Goal: Obtain resource: Obtain resource

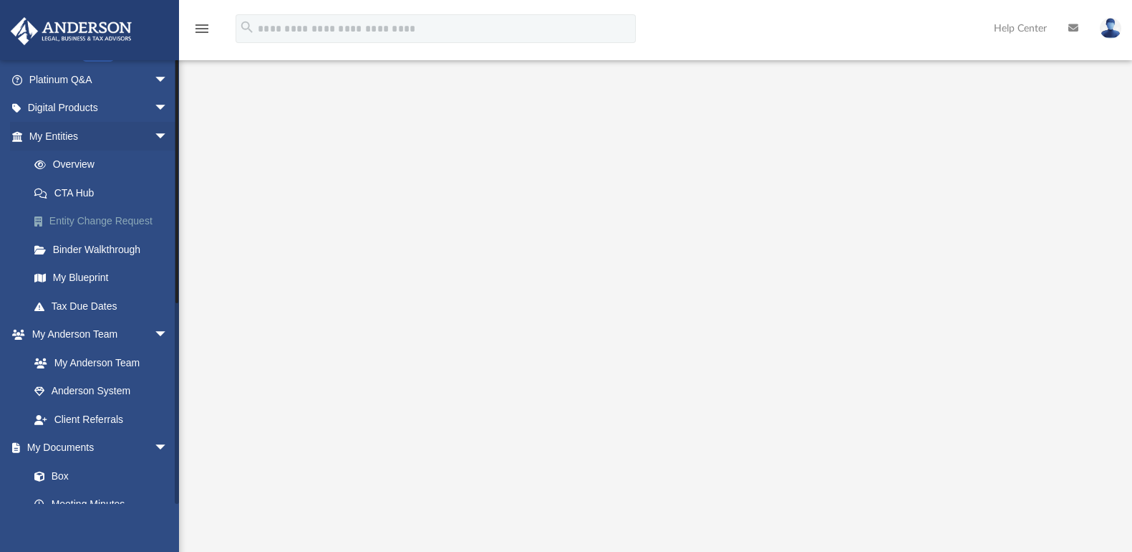
scroll to position [287, 0]
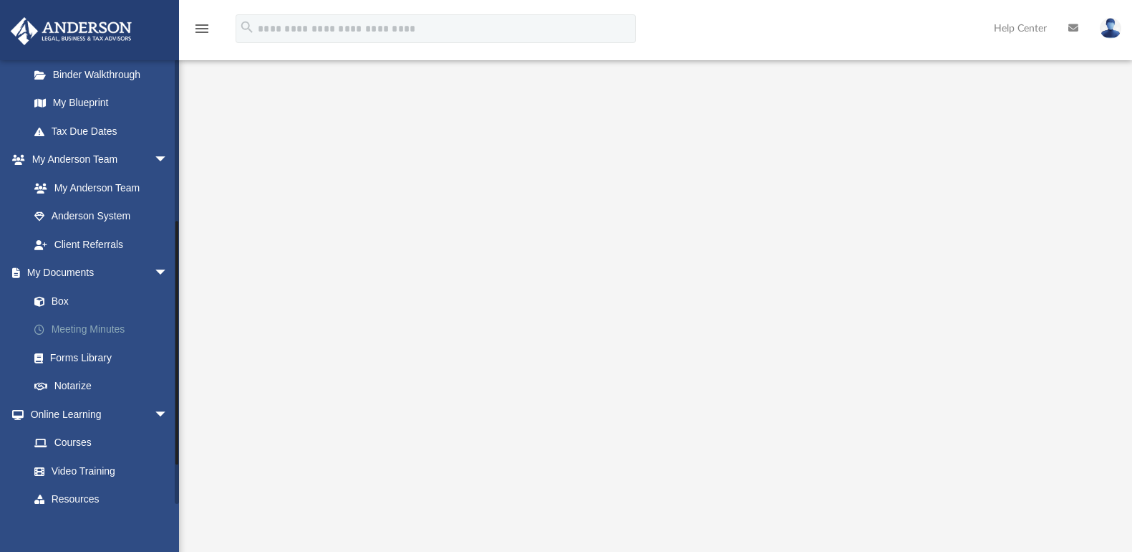
click at [92, 319] on link "Meeting Minutes" at bounding box center [105, 329] width 170 height 29
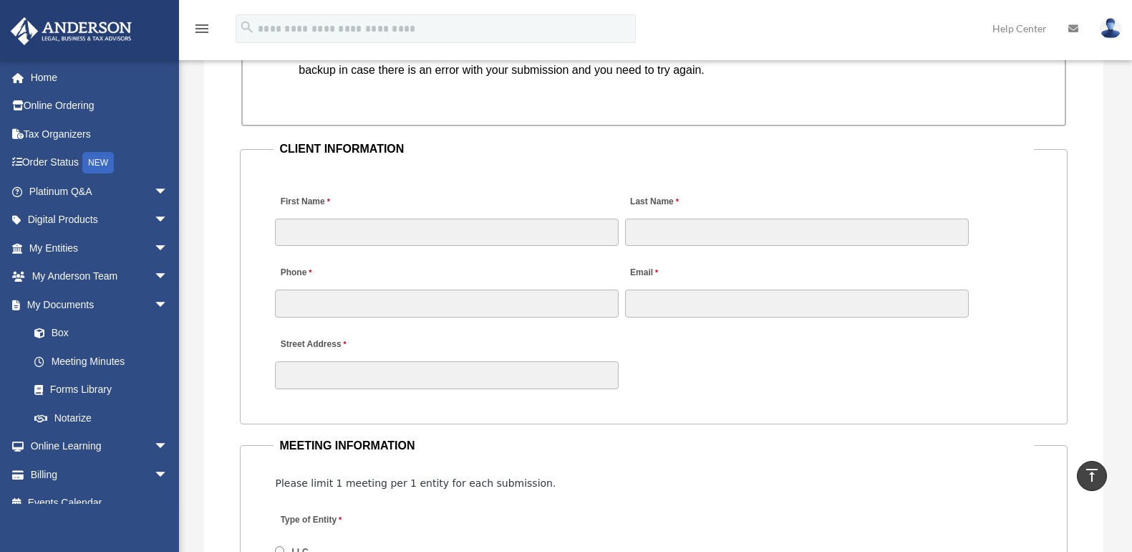
scroll to position [1589, 0]
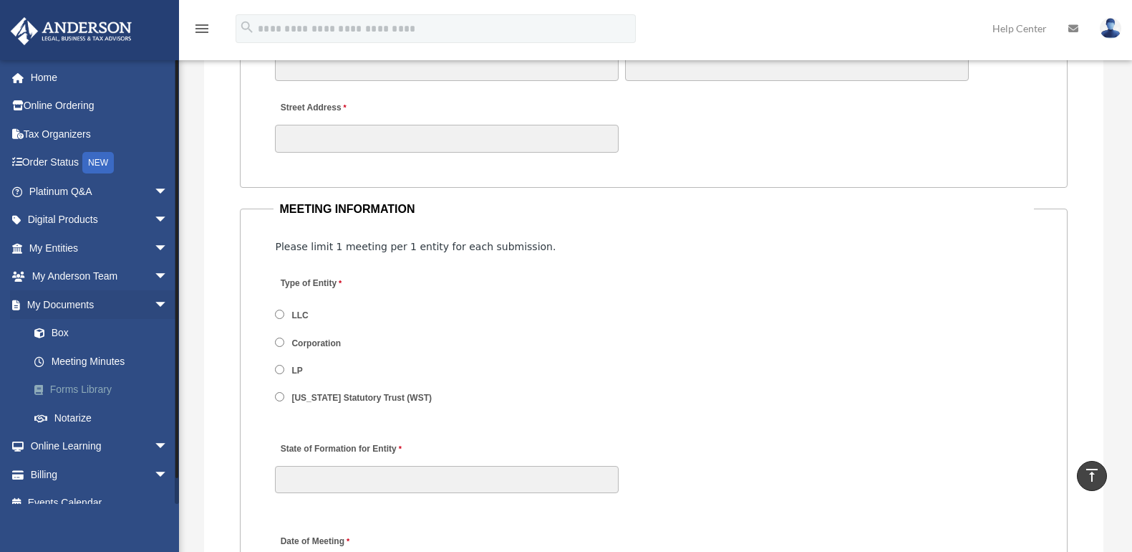
click at [75, 388] on link "Forms Library" at bounding box center [105, 389] width 170 height 29
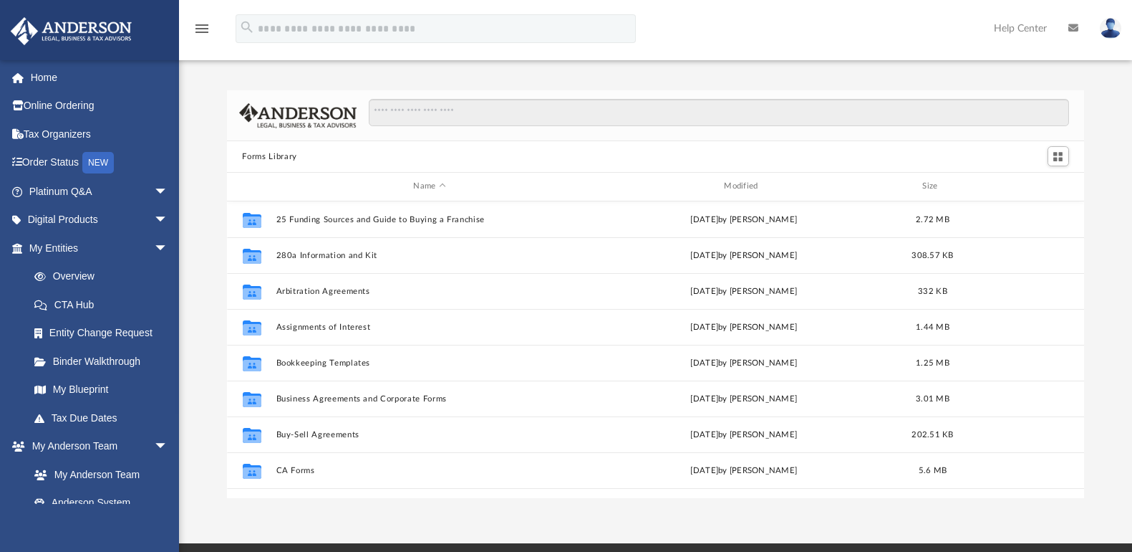
scroll to position [315, 847]
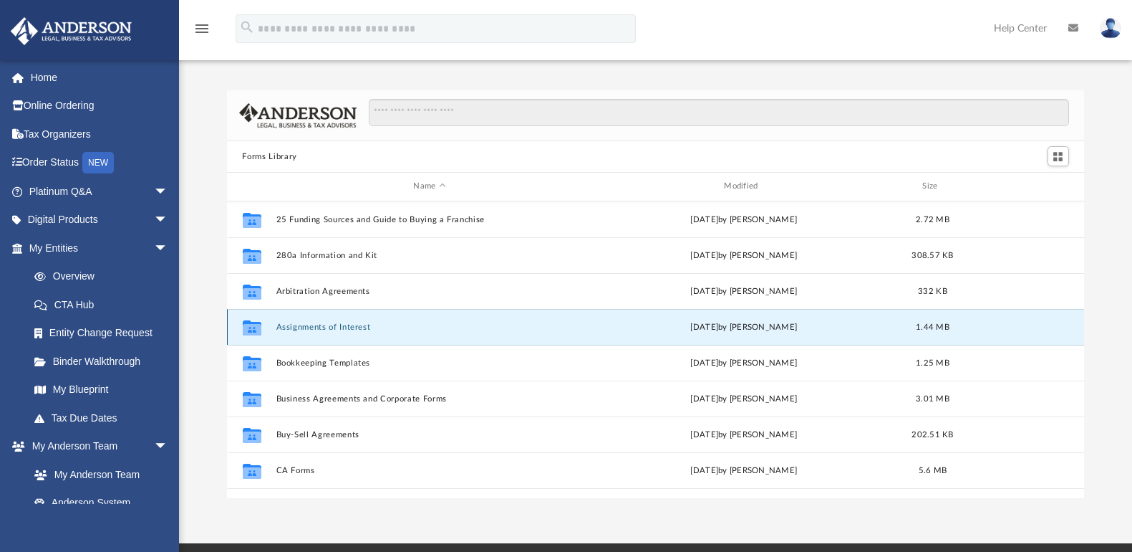
click at [335, 327] on button "Assignments of Interest" at bounding box center [430, 326] width 308 height 9
click at [312, 323] on button "Assignments of Interest" at bounding box center [430, 326] width 308 height 9
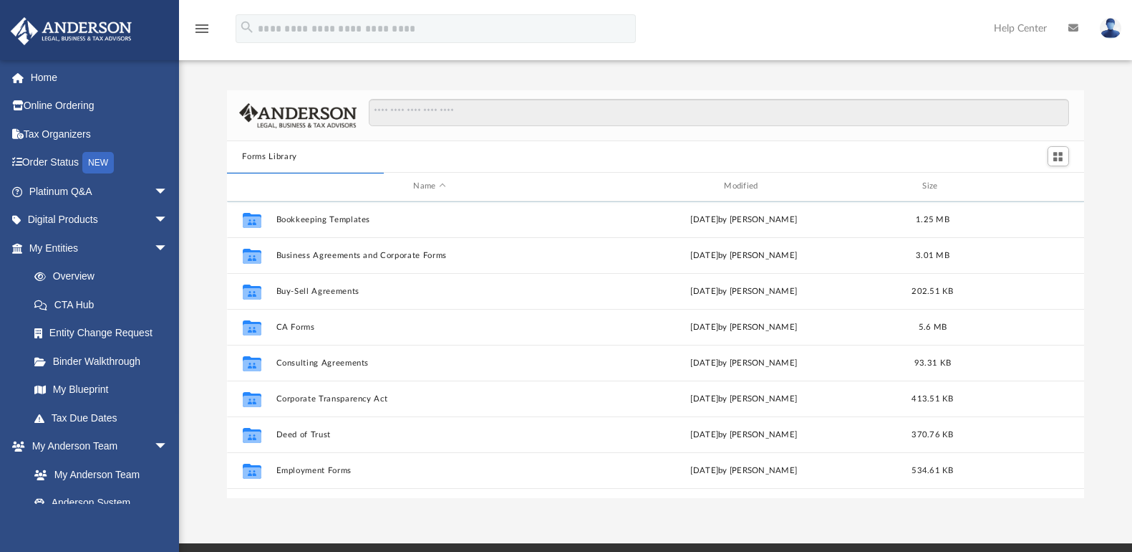
scroll to position [0, 0]
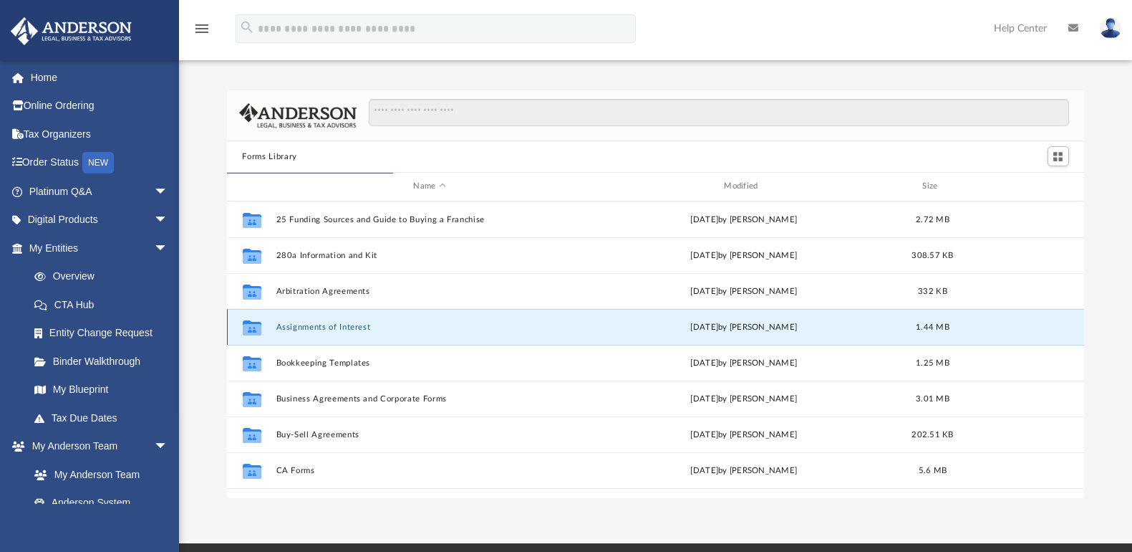
click at [312, 326] on button "Assignments of Interest" at bounding box center [430, 326] width 308 height 9
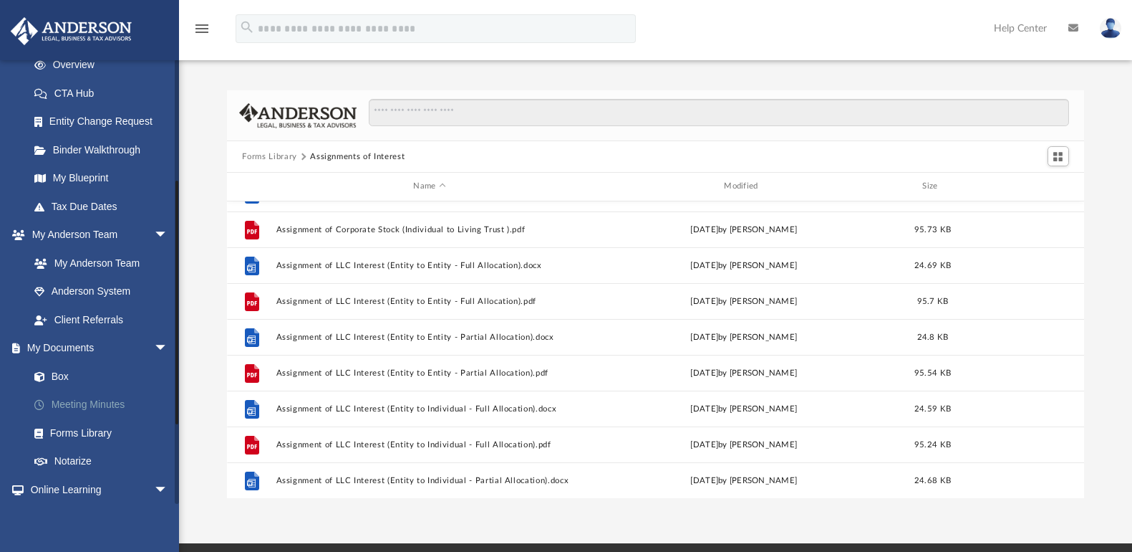
scroll to position [215, 0]
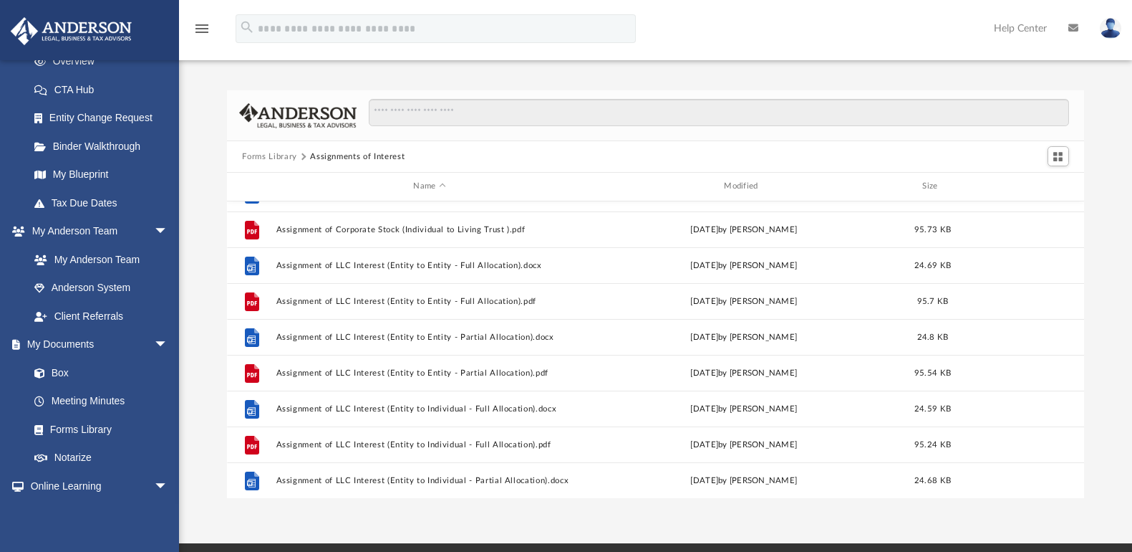
click at [280, 153] on button "Forms Library" at bounding box center [269, 156] width 54 height 13
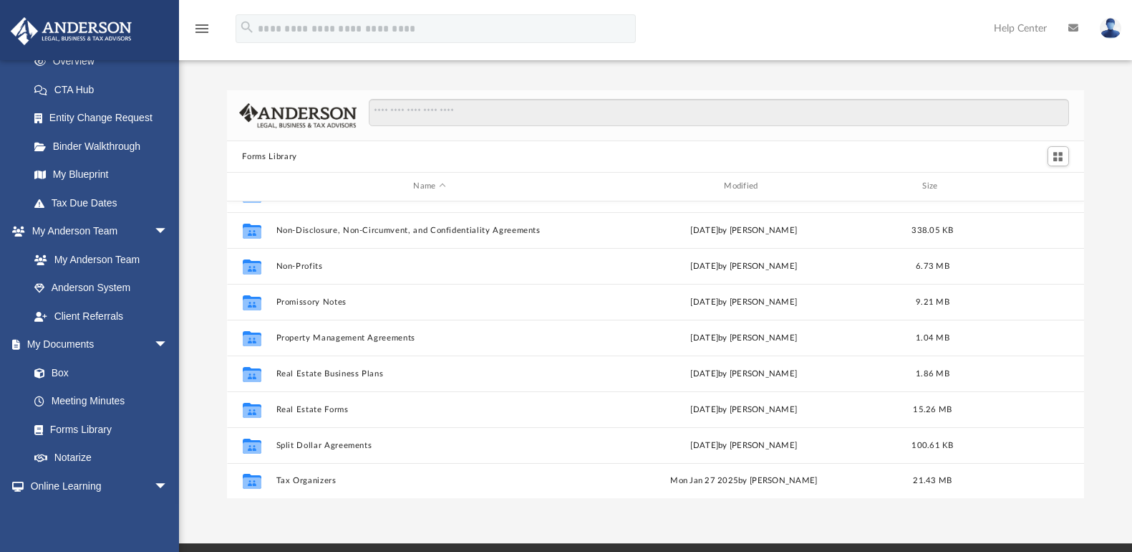
scroll to position [778, 0]
click at [44, 405] on span at bounding box center [46, 401] width 9 height 10
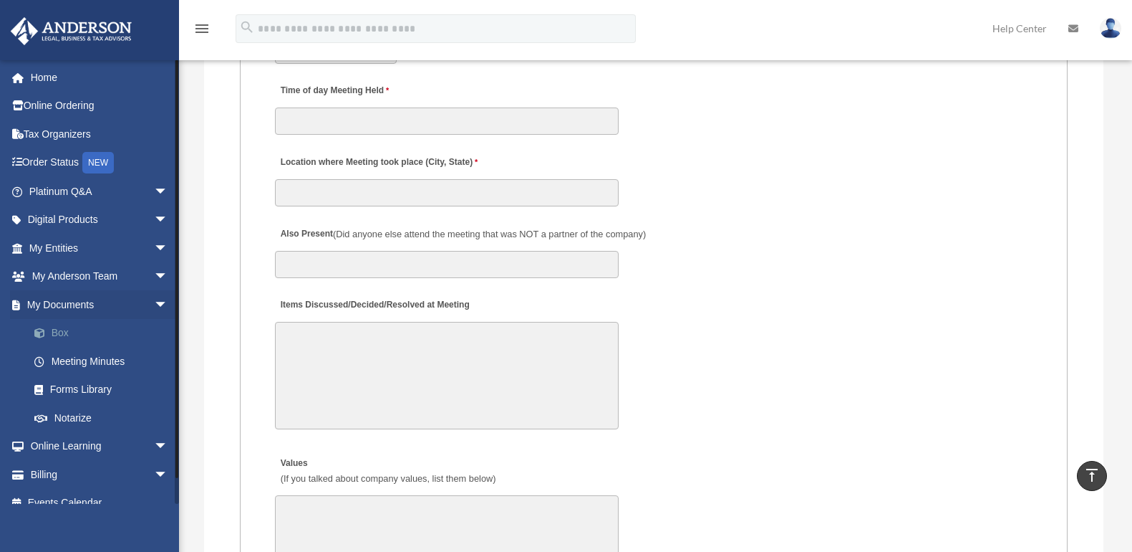
scroll to position [2077, 0]
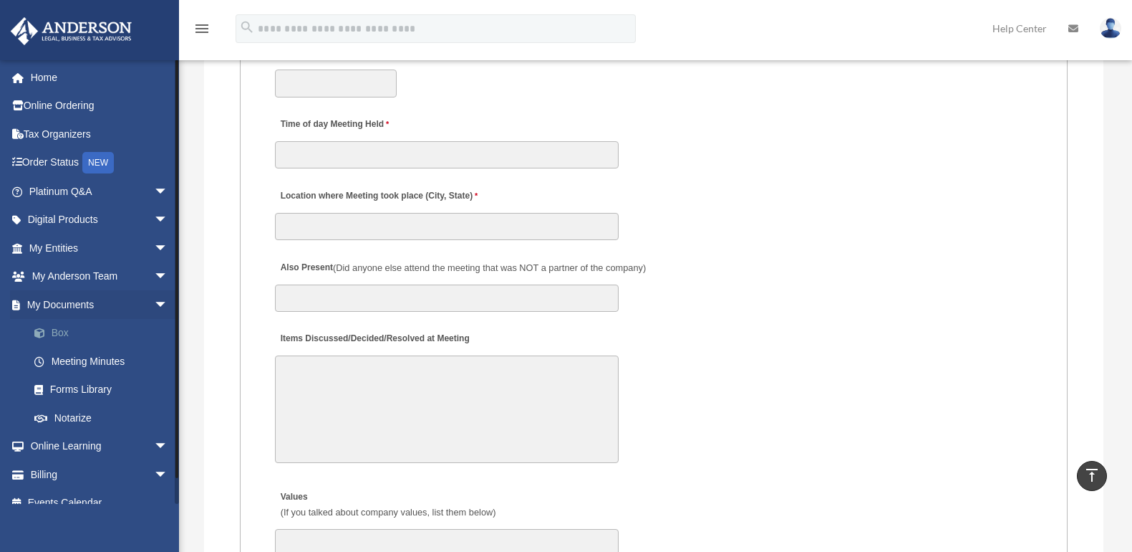
click at [60, 332] on link "Box" at bounding box center [105, 333] width 170 height 29
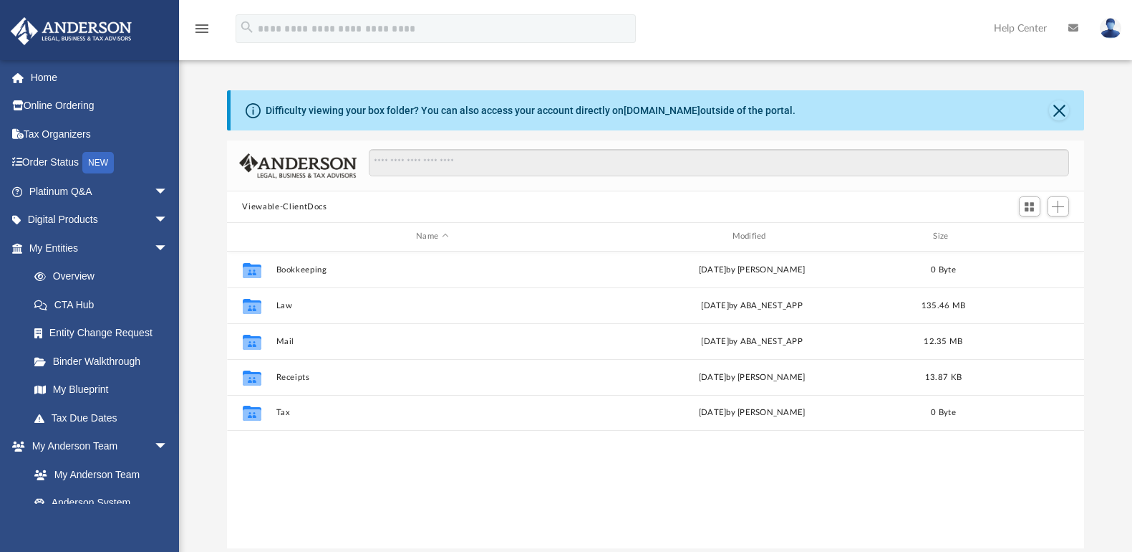
scroll to position [315, 847]
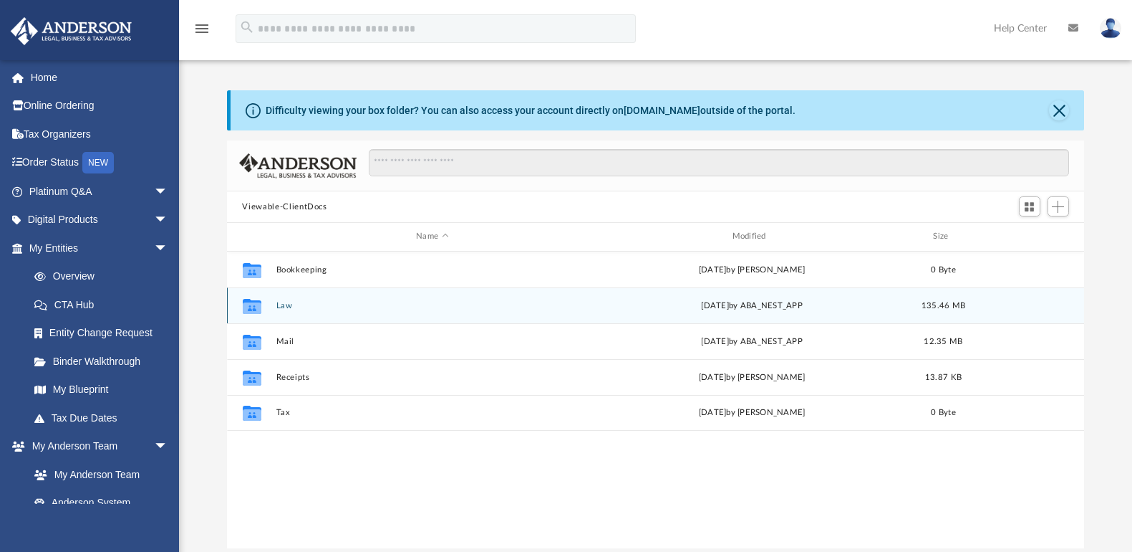
click at [290, 301] on button "Law" at bounding box center [432, 305] width 313 height 9
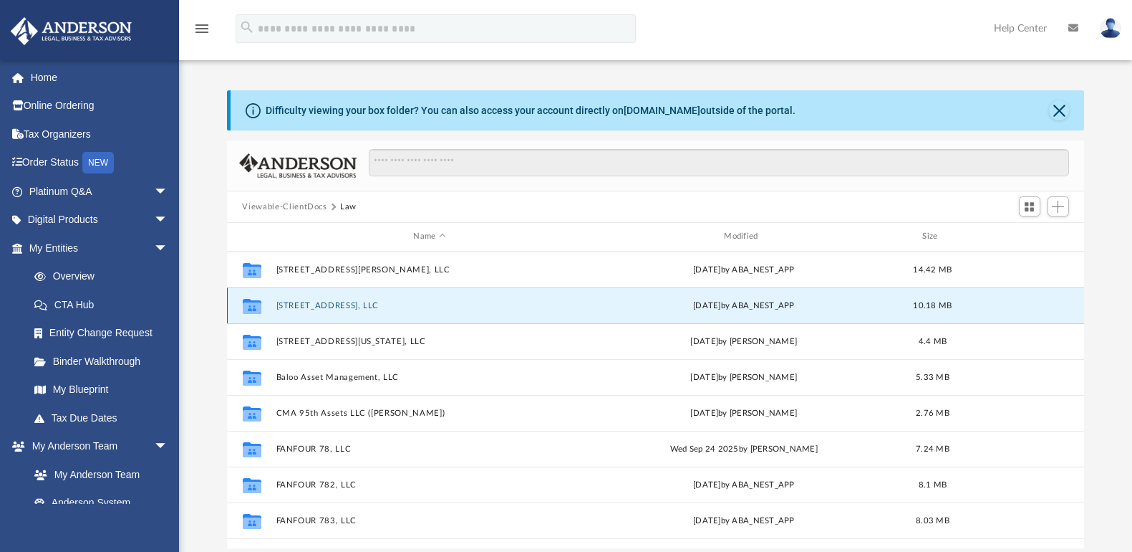
click at [320, 307] on button "[STREET_ADDRESS], LLC" at bounding box center [430, 305] width 308 height 9
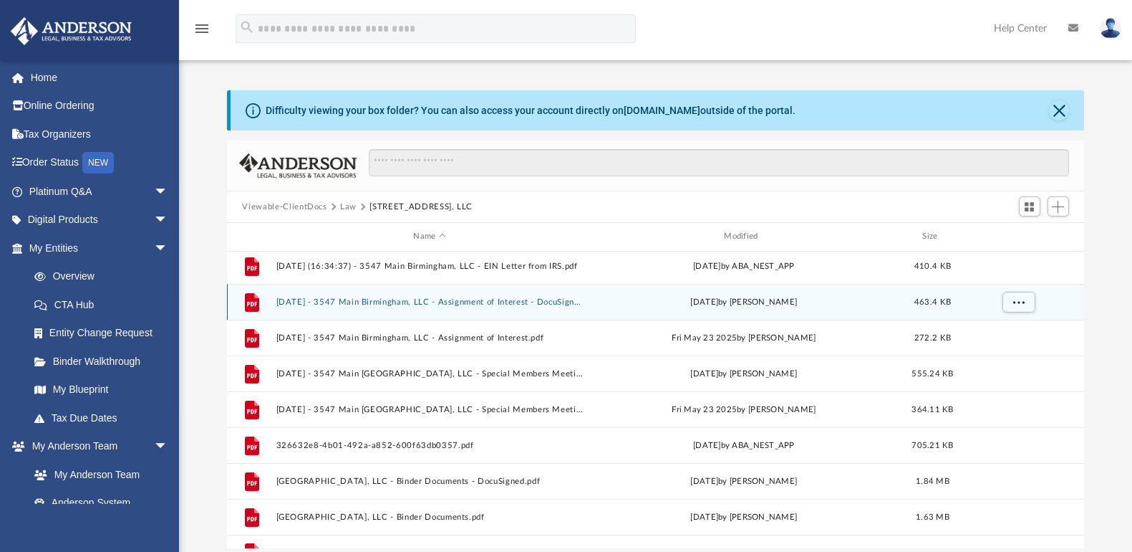
scroll to position [62, 0]
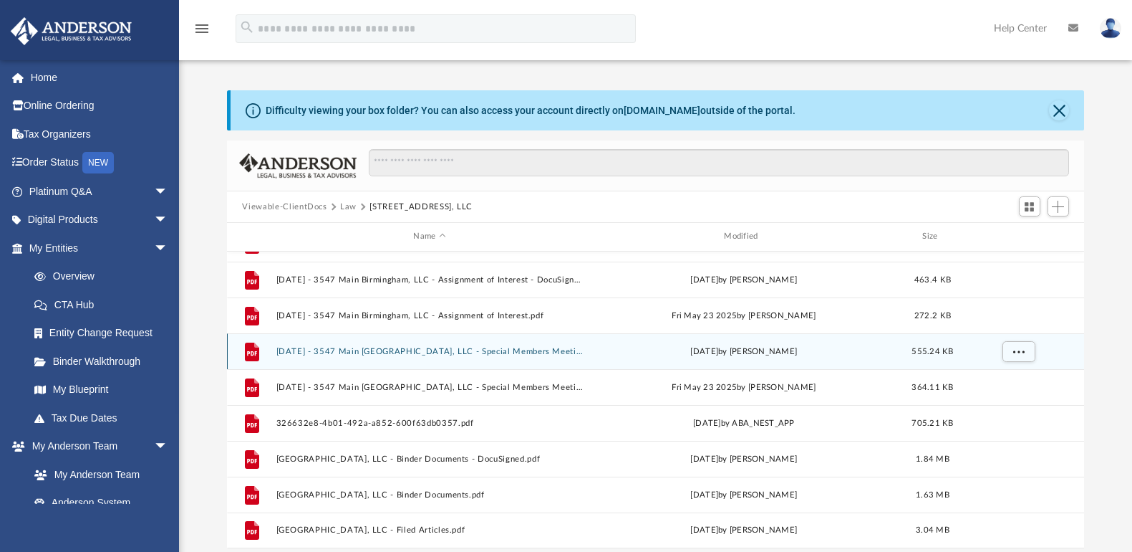
click at [377, 344] on div "File [DATE] - 3547 Main [GEOGRAPHIC_DATA], LLC - Special Members Meeting - Docu…" at bounding box center [656, 351] width 858 height 36
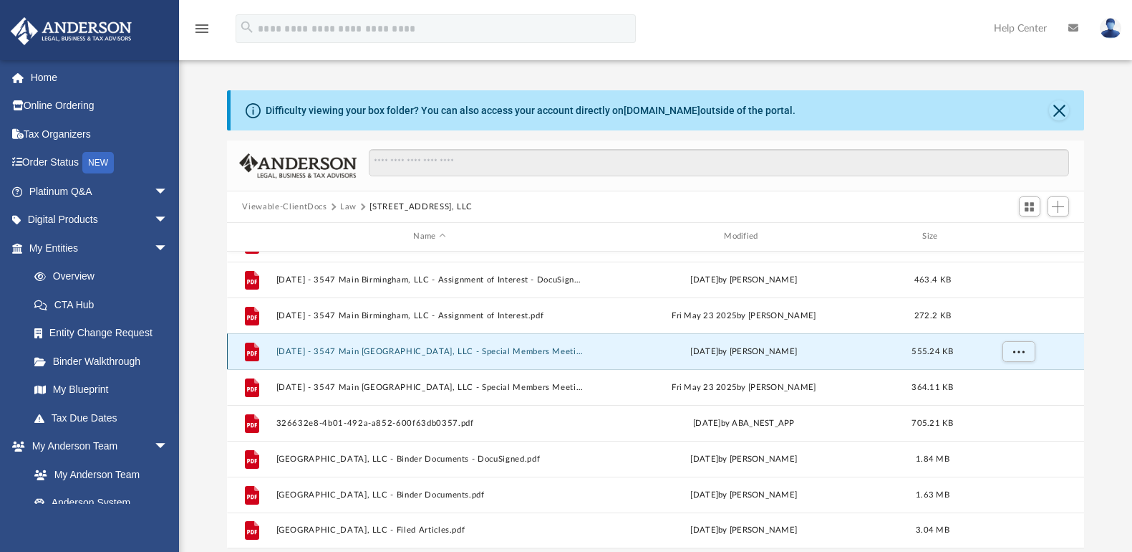
click at [381, 352] on button "[DATE] - 3547 Main [GEOGRAPHIC_DATA], LLC - Special Members Meeting - DocuSigne…" at bounding box center [430, 351] width 308 height 9
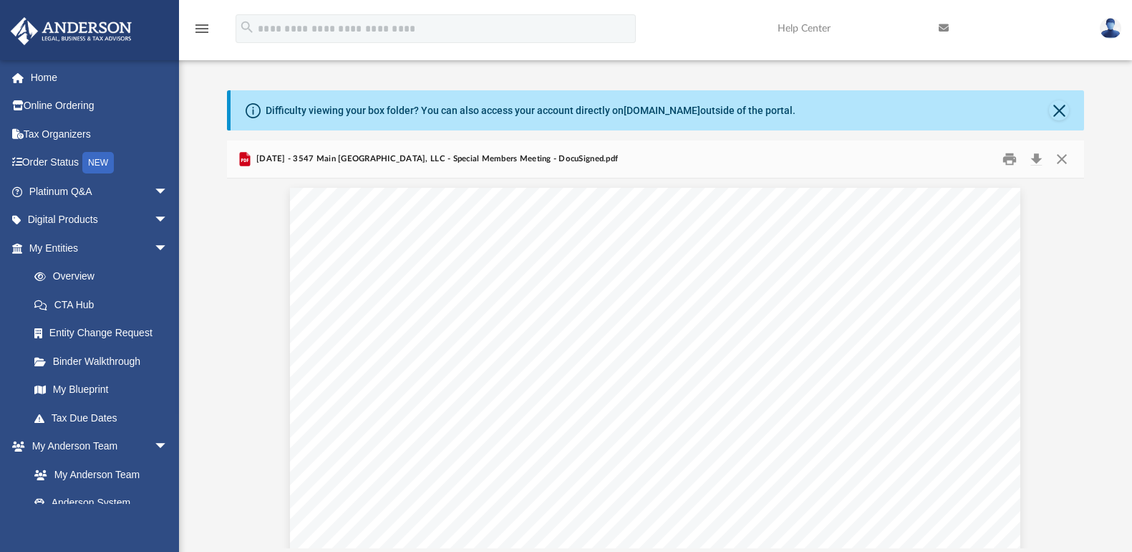
scroll to position [0, 0]
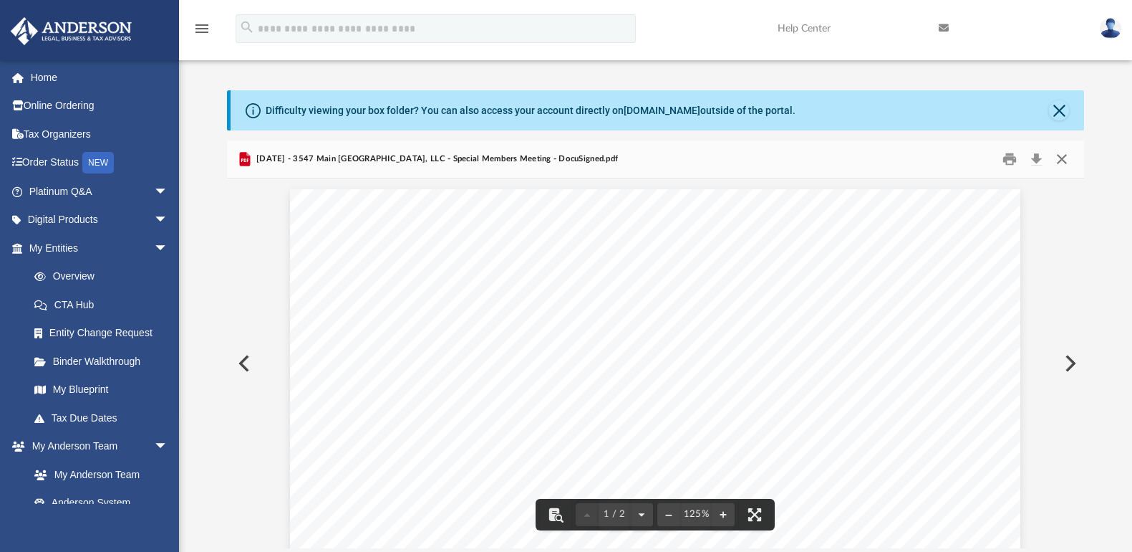
click at [1069, 159] on button "Close" at bounding box center [1062, 159] width 26 height 22
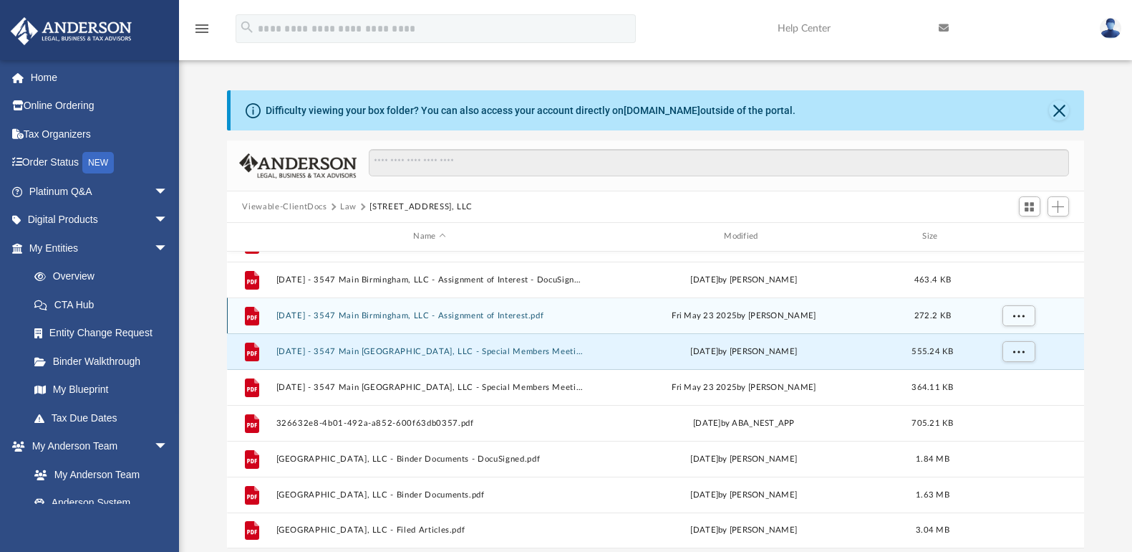
click at [372, 315] on button "[DATE] - 3547 Main Birmingham, LLC - Assignment of Interest.pdf" at bounding box center [430, 315] width 308 height 9
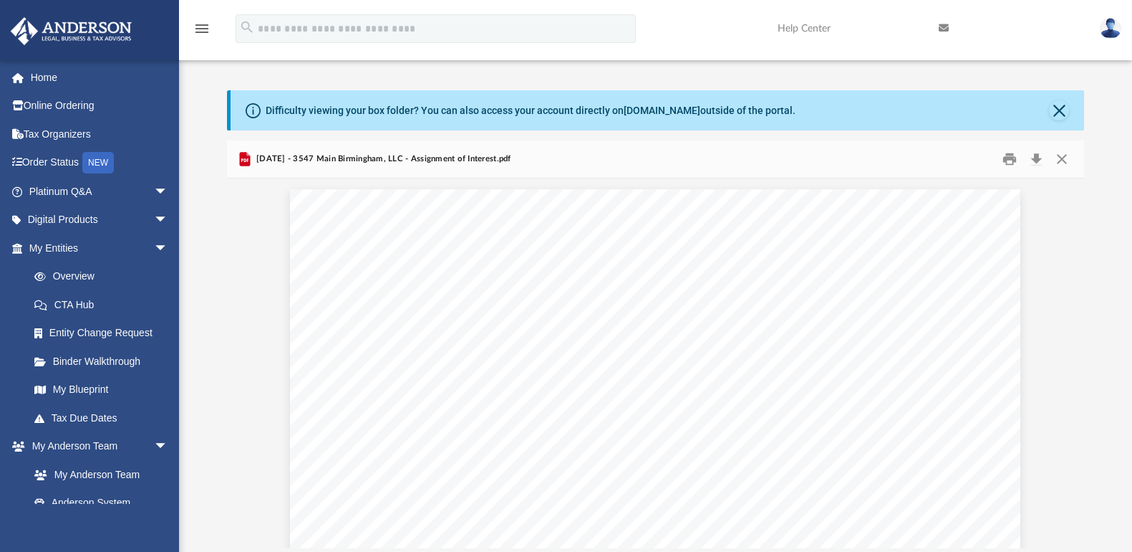
scroll to position [2149, 0]
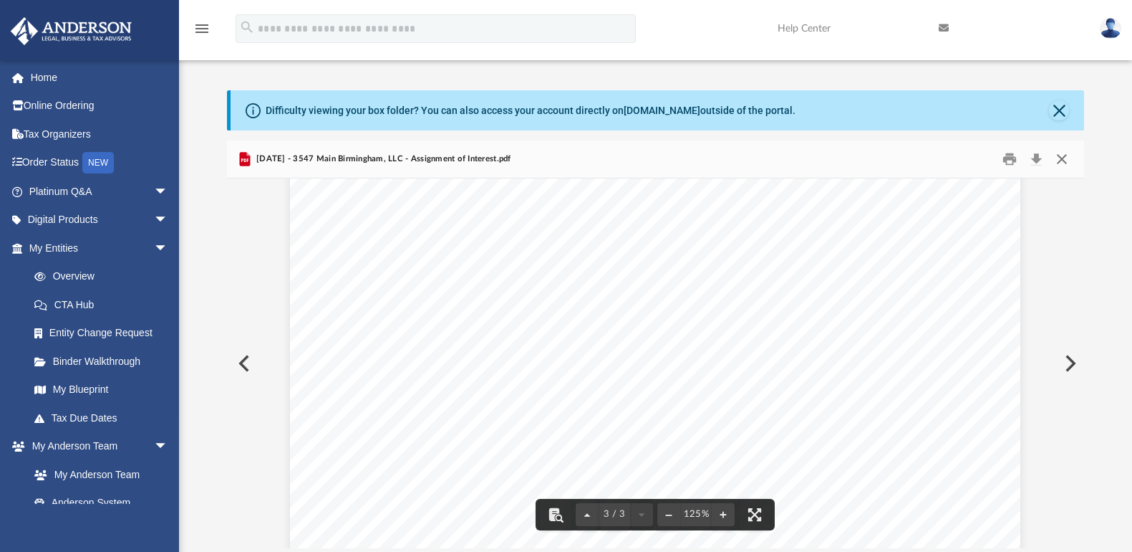
click at [1061, 158] on button "Close" at bounding box center [1062, 159] width 26 height 22
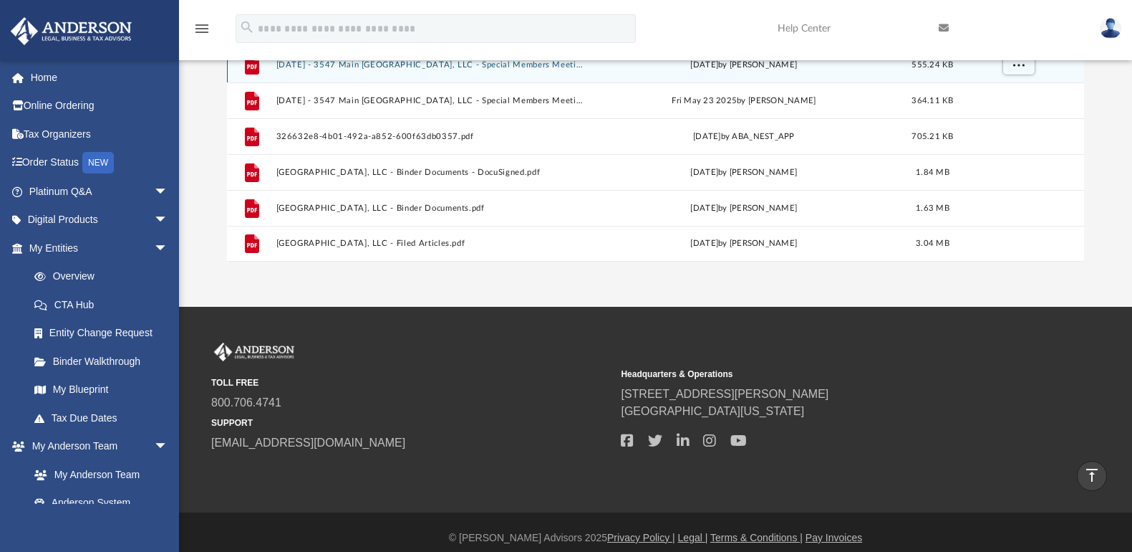
scroll to position [0, 0]
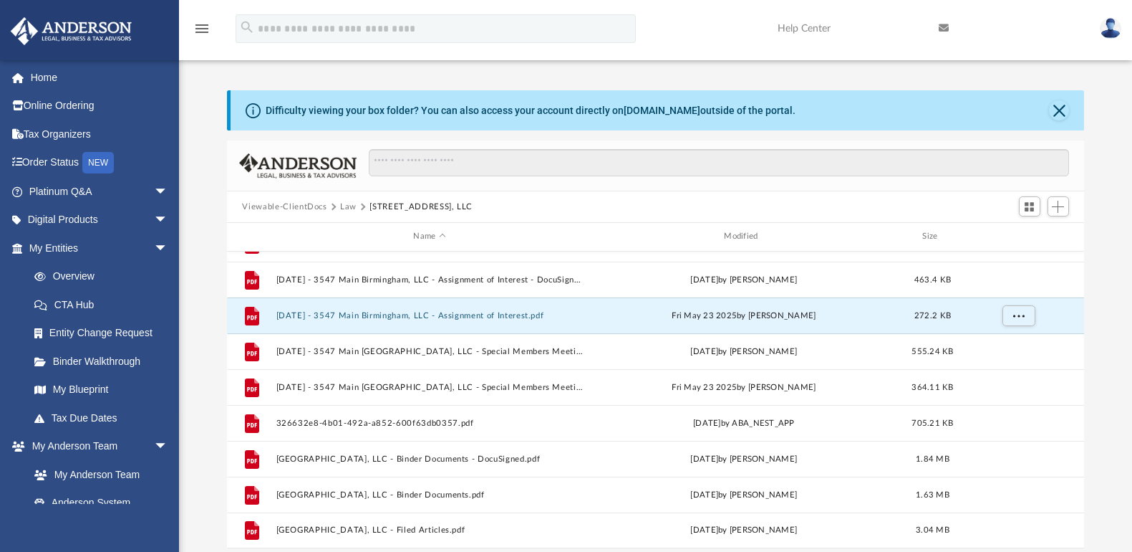
click at [347, 201] on button "Law" at bounding box center [348, 207] width 16 height 13
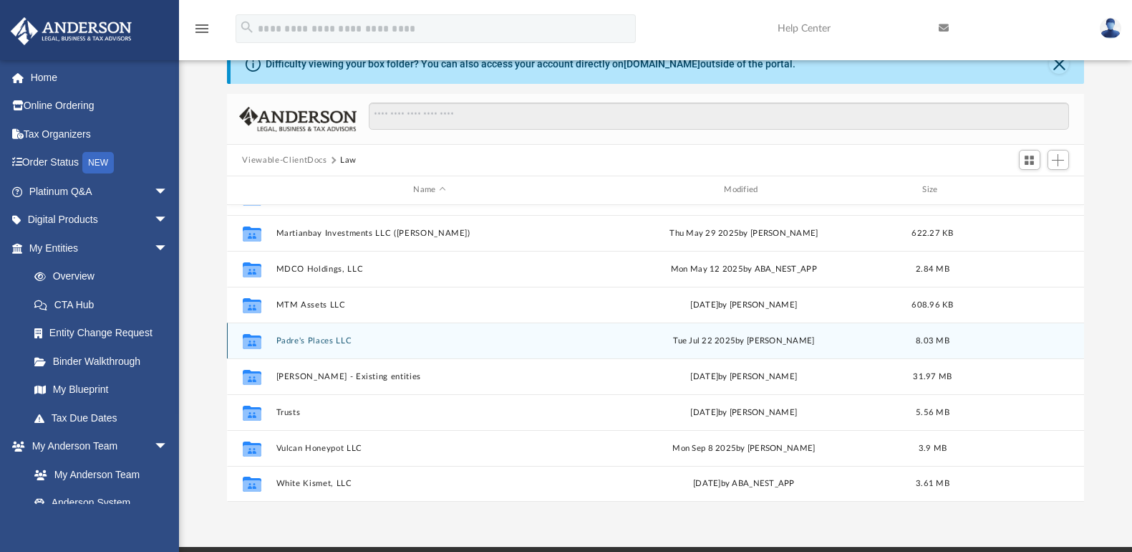
scroll to position [72, 0]
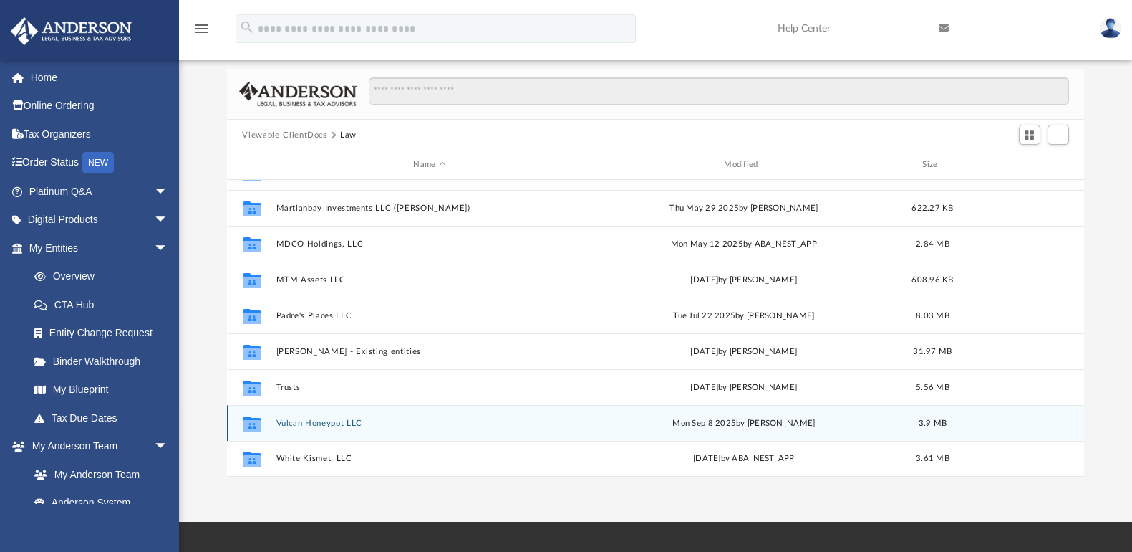
click at [323, 423] on button "Vulcan Honeypot LLC" at bounding box center [430, 422] width 308 height 9
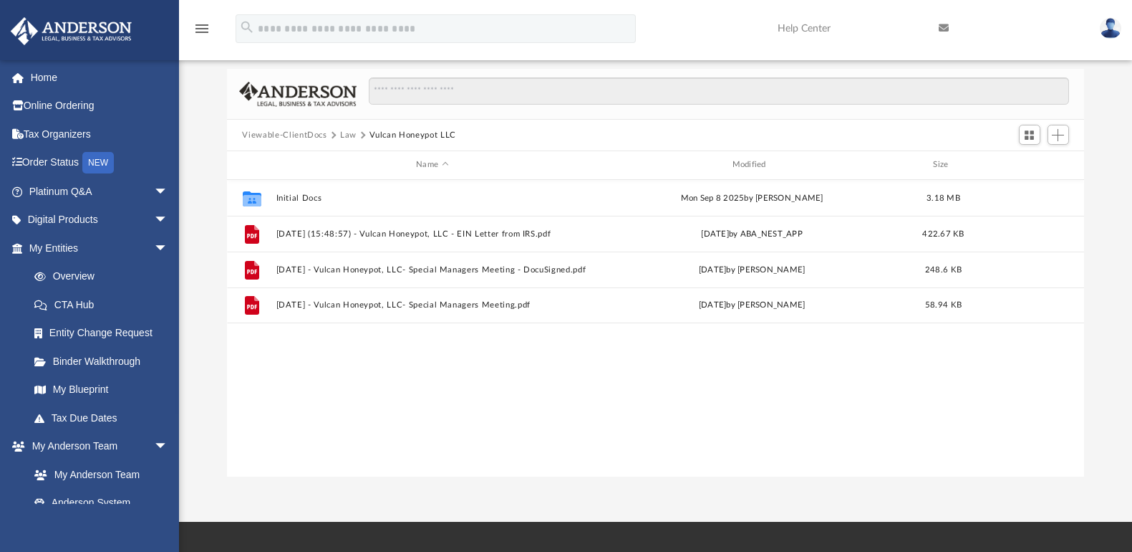
scroll to position [0, 0]
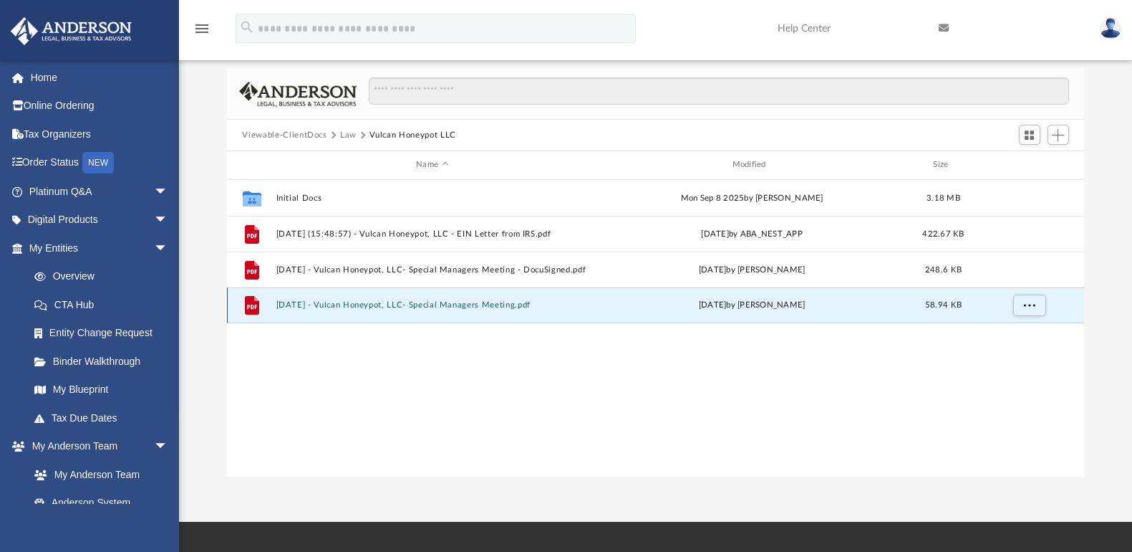
click at [370, 306] on button "[DATE] - Vulcan Honeypot, LLC- Special Managers Meeting.pdf" at bounding box center [432, 304] width 313 height 9
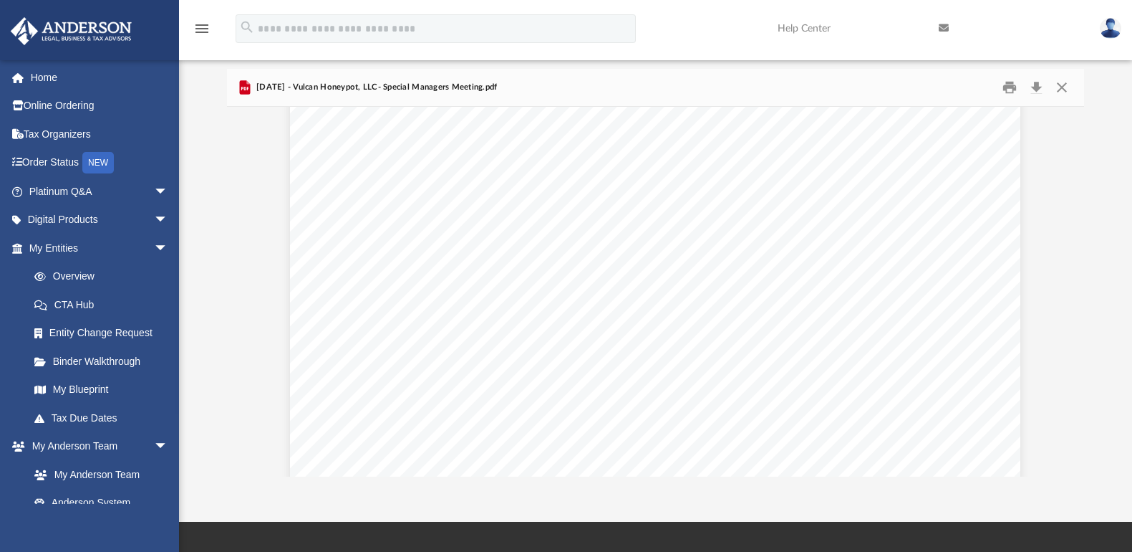
scroll to position [501, 0]
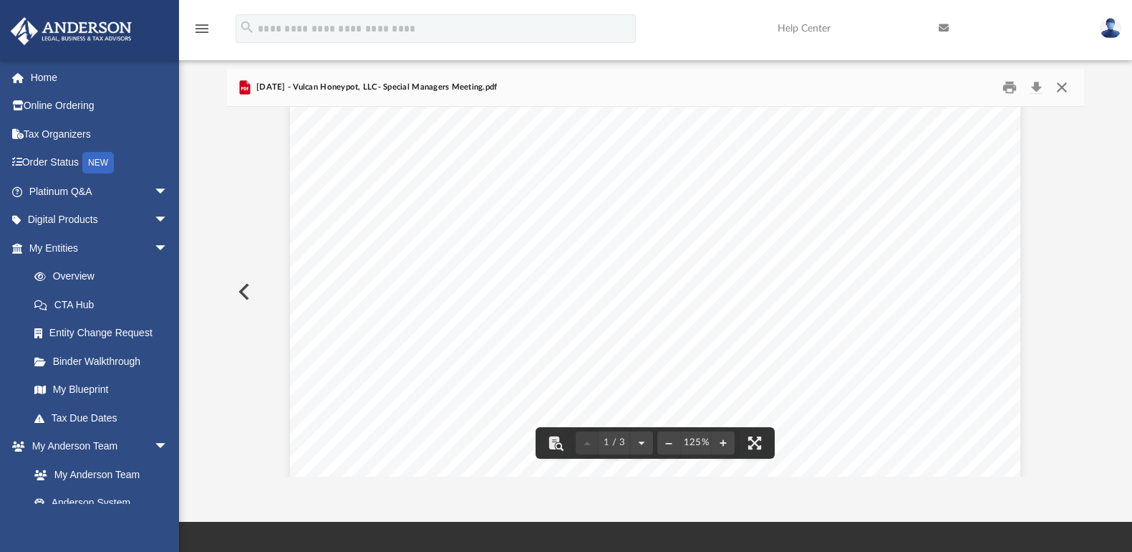
click at [1061, 92] on button "Close" at bounding box center [1062, 88] width 26 height 22
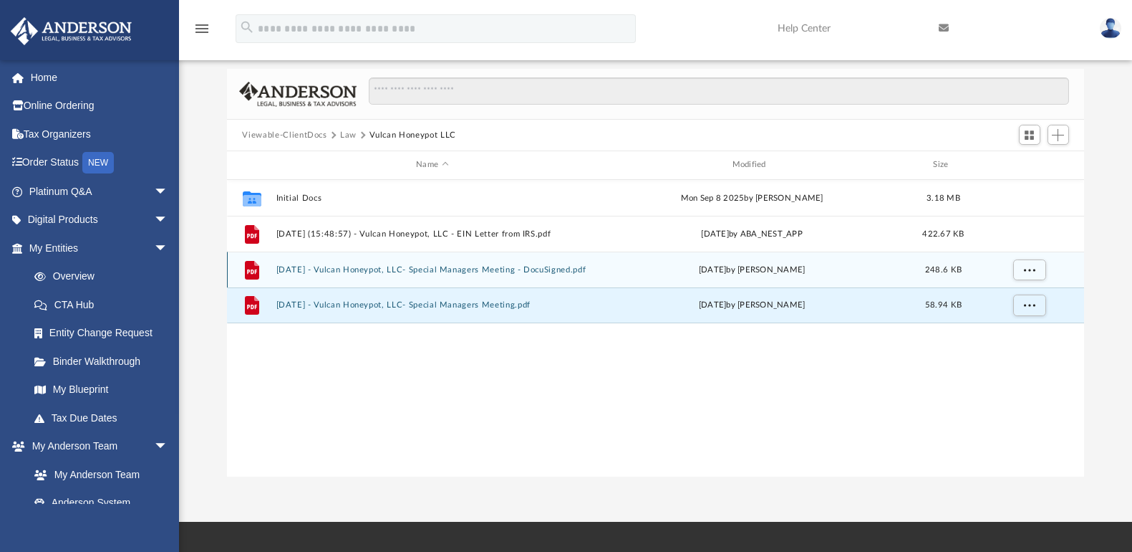
click at [353, 274] on button "[DATE] - Vulcan Honeypot, LLC- Special Managers Meeting - DocuSigned.pdf" at bounding box center [432, 269] width 313 height 9
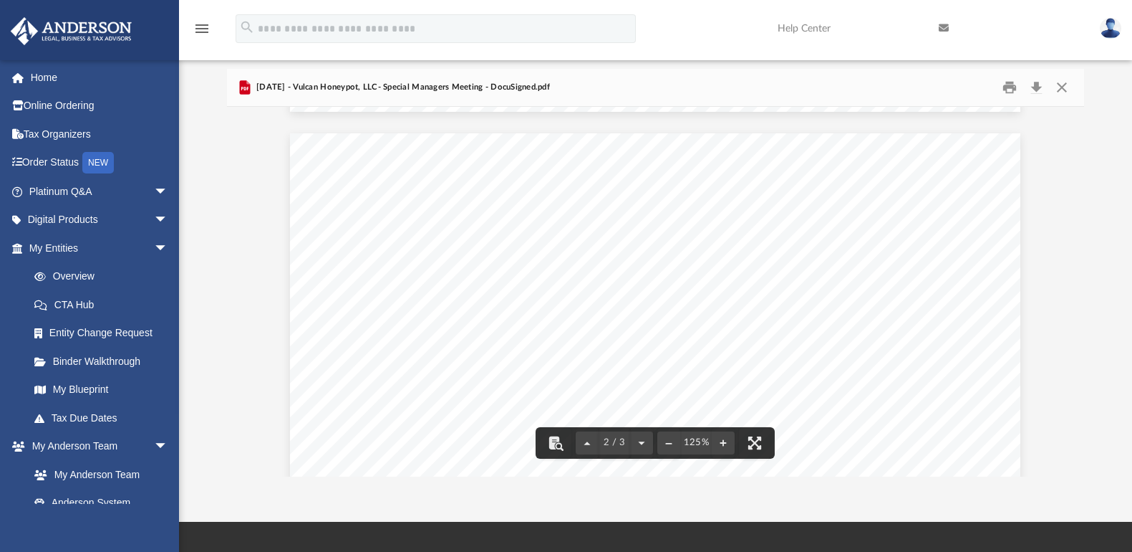
scroll to position [1218, 0]
click at [1057, 85] on button "Close" at bounding box center [1062, 88] width 26 height 22
